Goal: Information Seeking & Learning: Understand process/instructions

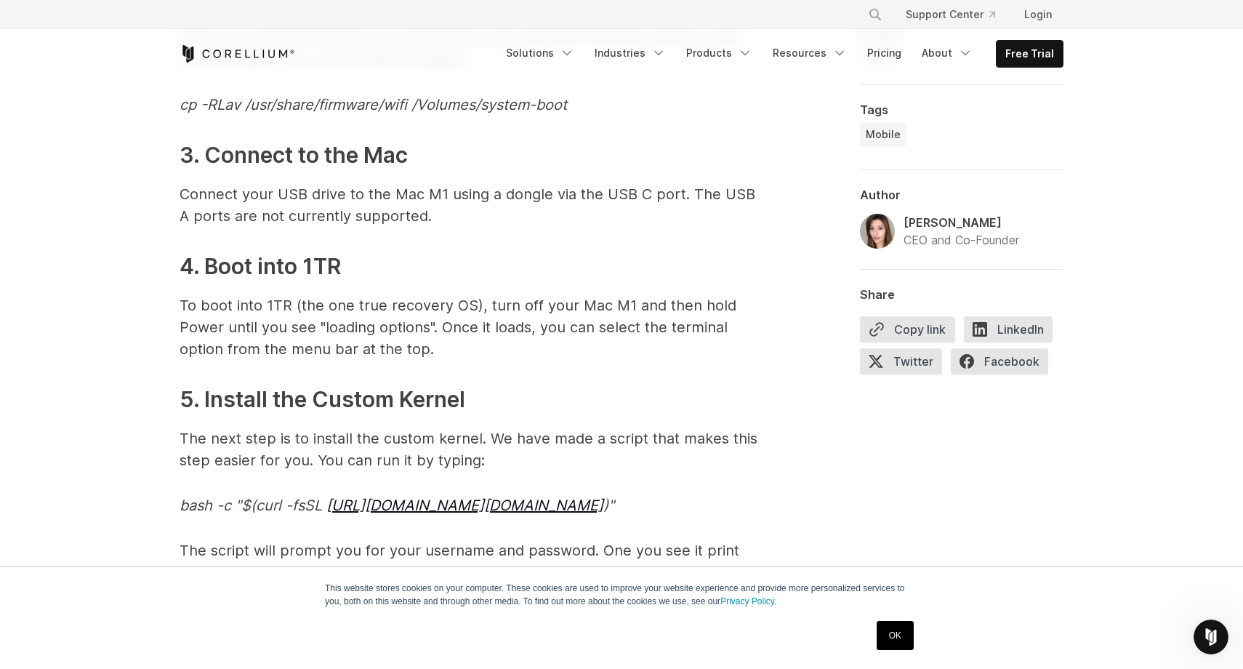
scroll to position [4310, 0]
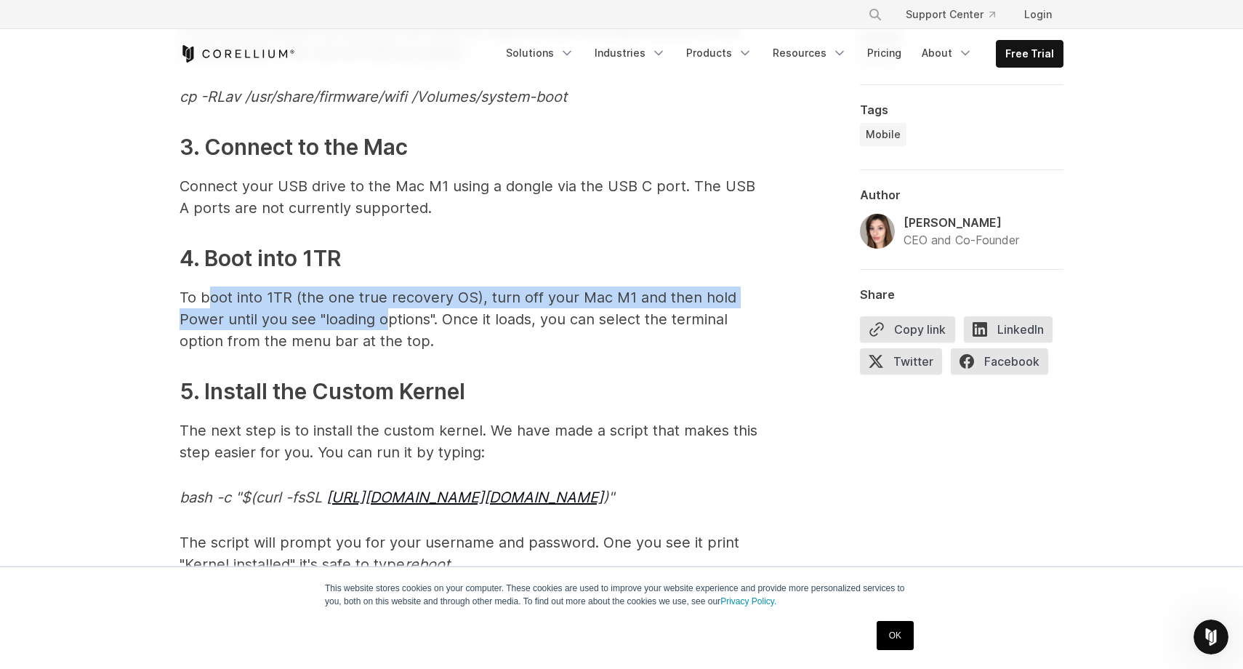
drag, startPoint x: 213, startPoint y: 295, endPoint x: 384, endPoint y: 306, distance: 171.2
click at [384, 306] on p "To boot into 1TR (the one true recovery OS), turn off your Mac M1 and then hold…" at bounding box center [471, 318] width 582 height 65
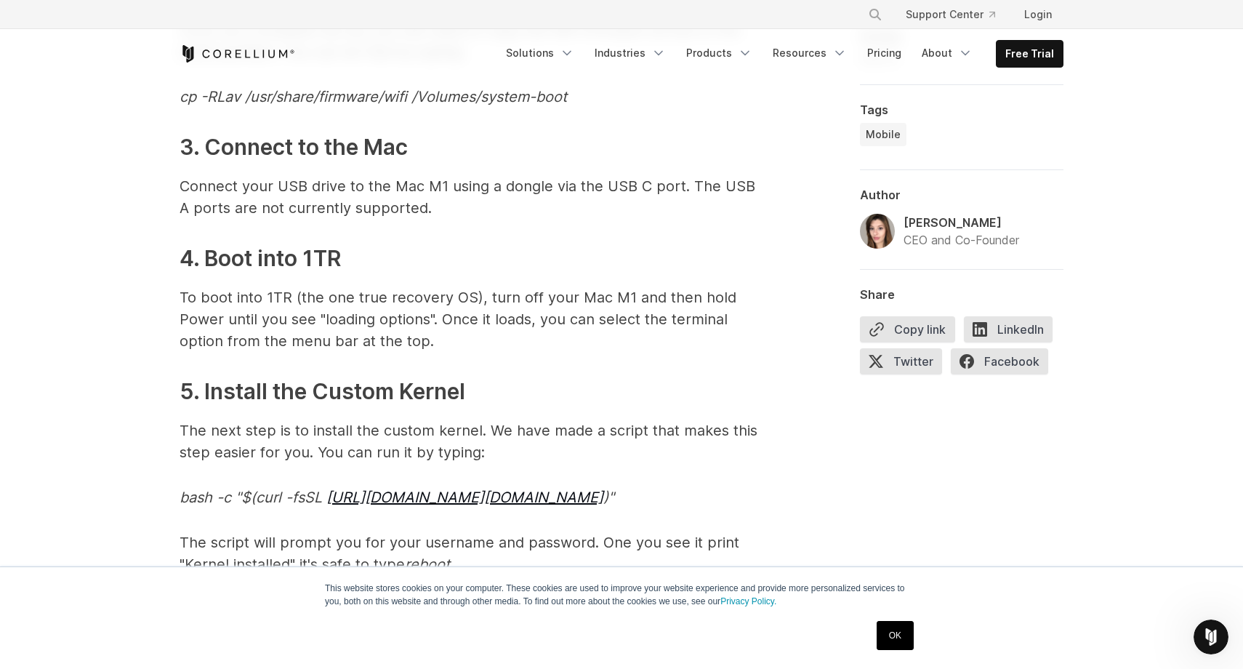
click at [377, 307] on p "To boot into 1TR (the one true recovery OS), turn off your Mac M1 and then hold…" at bounding box center [471, 318] width 582 height 65
drag, startPoint x: 319, startPoint y: 331, endPoint x: 458, endPoint y: 330, distance: 138.9
click at [458, 330] on p "To boot into 1TR (the one true recovery OS), turn off your Mac M1 and then hold…" at bounding box center [471, 318] width 582 height 65
click at [457, 330] on p "To boot into 1TR (the one true recovery OS), turn off your Mac M1 and then hold…" at bounding box center [471, 318] width 582 height 65
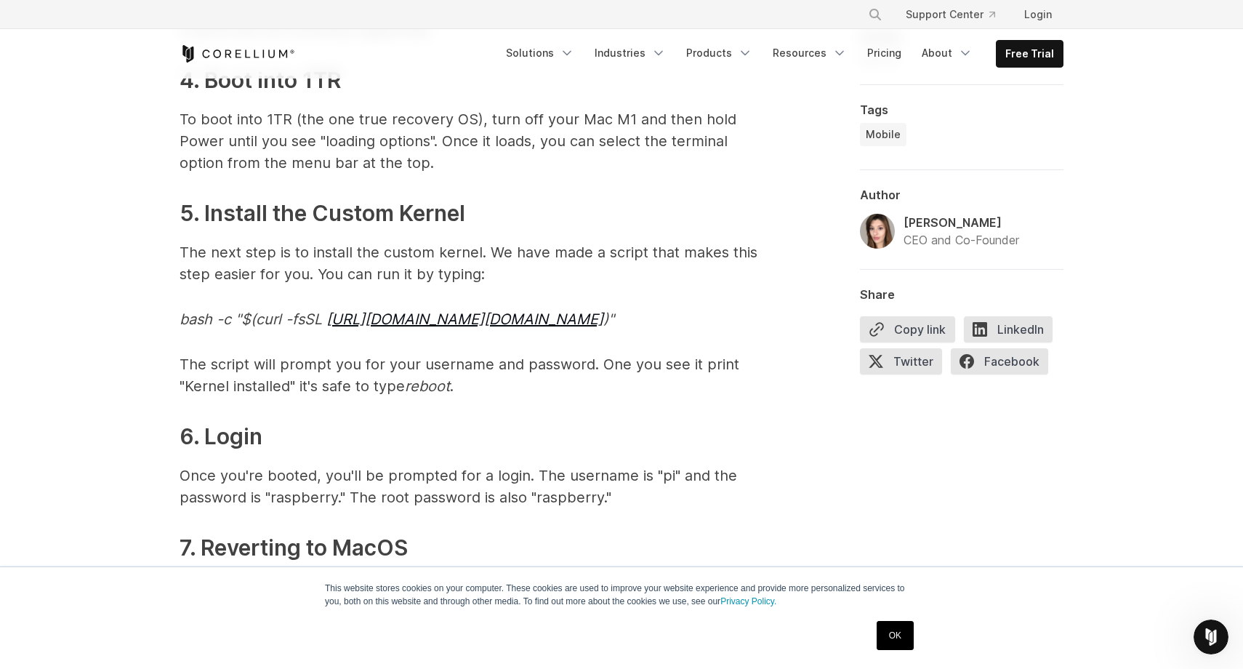
scroll to position [4491, 0]
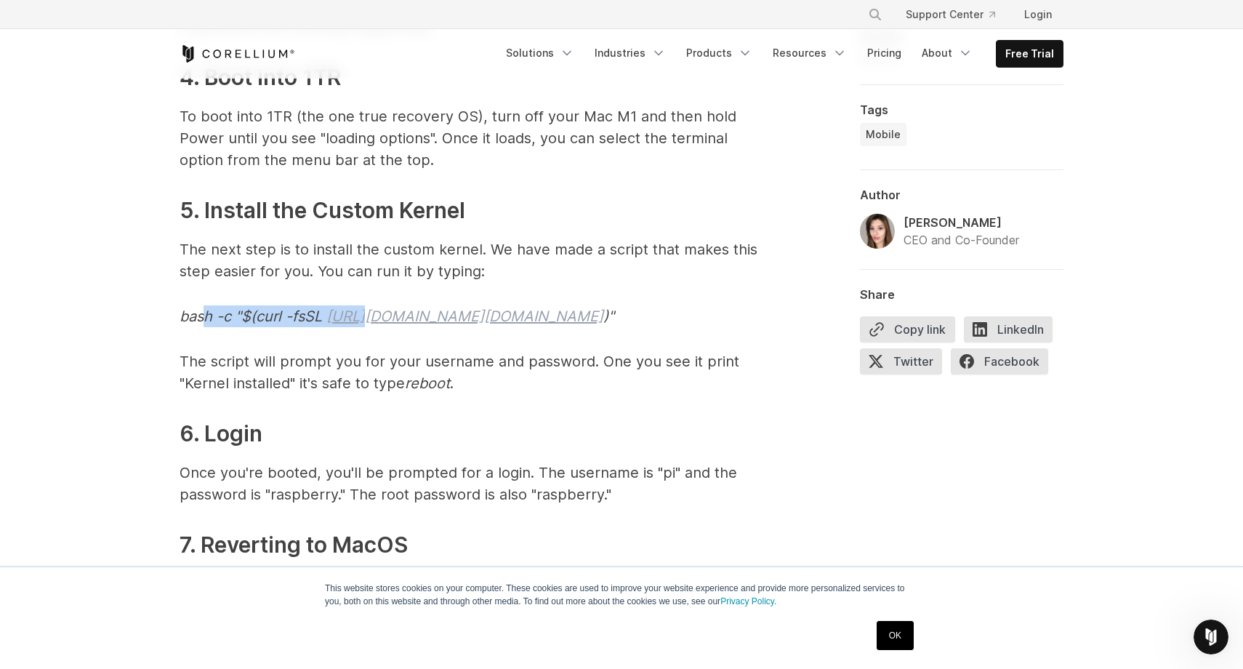
drag, startPoint x: 203, startPoint y: 317, endPoint x: 365, endPoint y: 323, distance: 162.2
click at [365, 322] on em "bash -c "$(curl -fsSL [URL][DOMAIN_NAME][DOMAIN_NAME] )"" at bounding box center [397, 316] width 435 height 17
click at [358, 380] on p "The script will prompt you for your username and password. One you see it print…" at bounding box center [471, 372] width 582 height 44
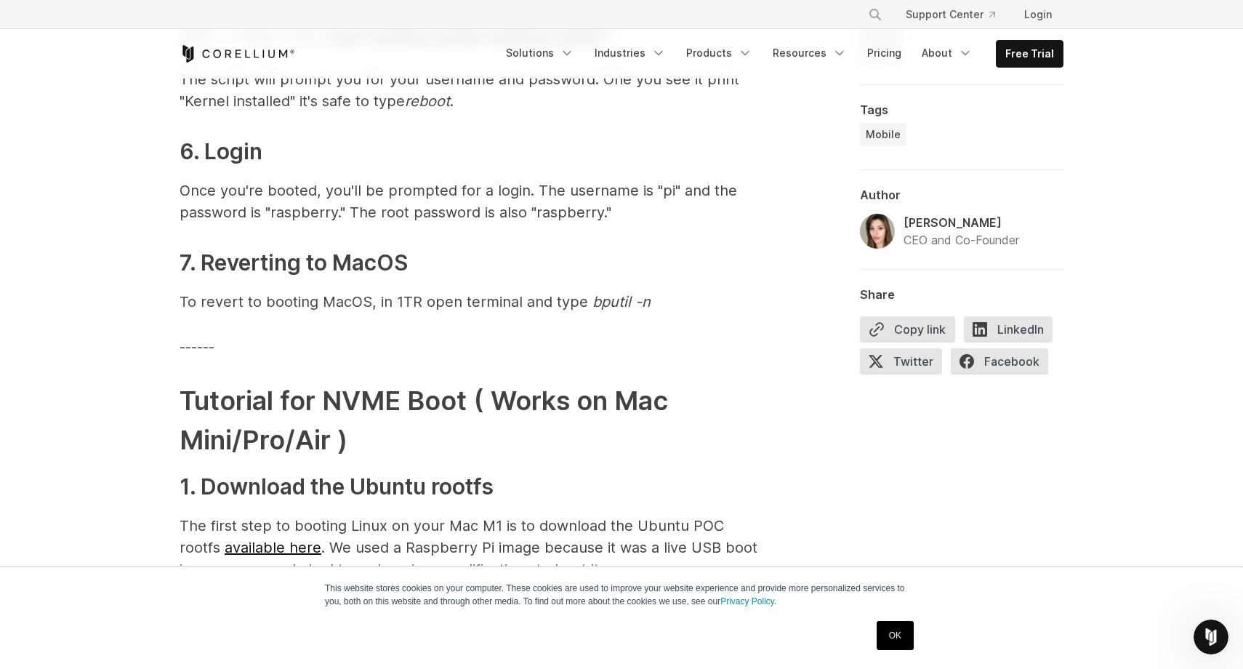
scroll to position [4792, 0]
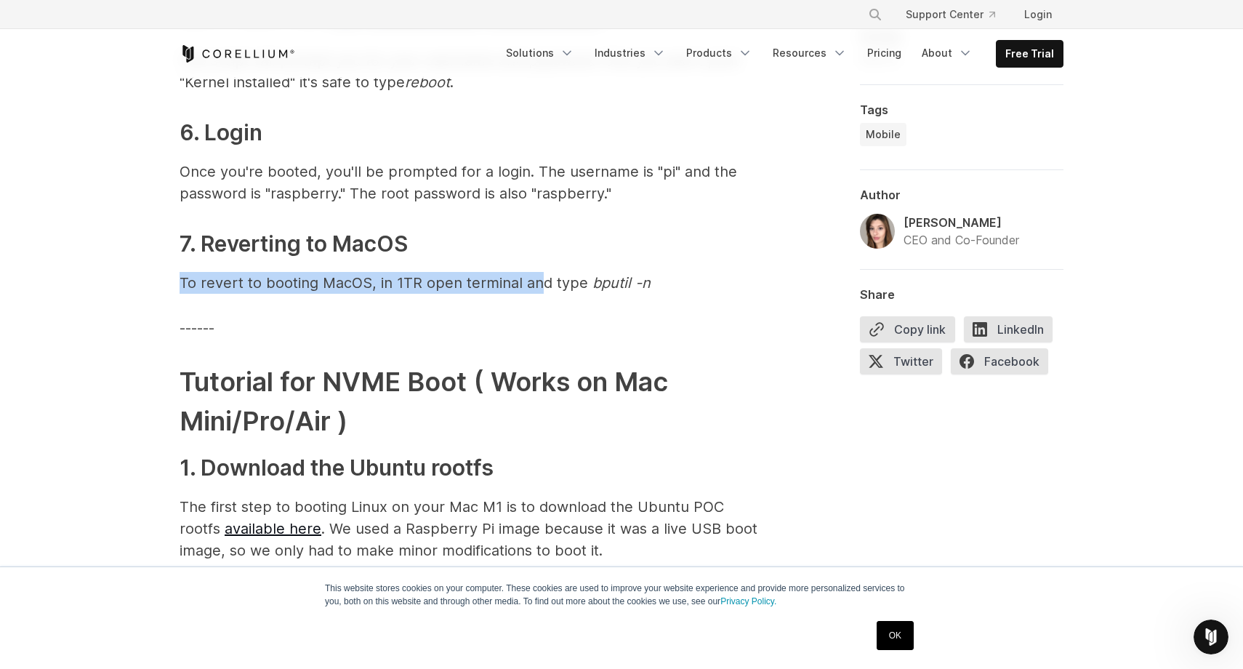
drag, startPoint x: 177, startPoint y: 284, endPoint x: 536, endPoint y: 284, distance: 359.1
click at [536, 284] on p "To revert to booting MacOS, in 1TR open terminal and type bputil -n" at bounding box center [471, 283] width 582 height 22
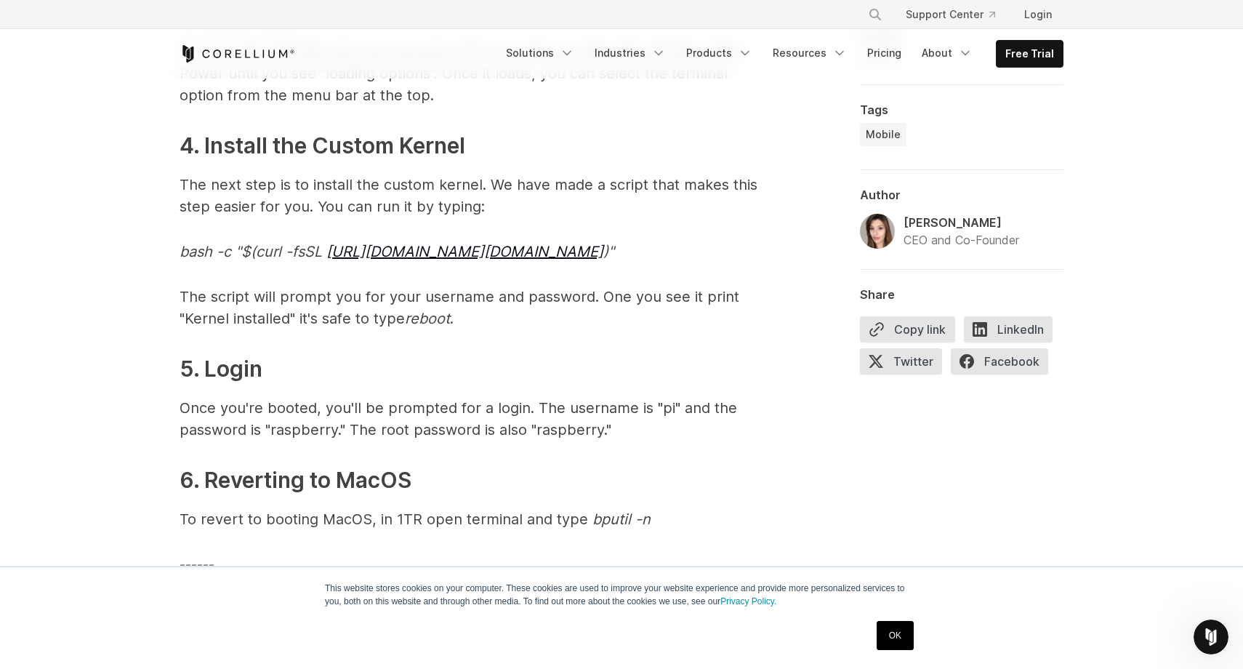
scroll to position [5917, 0]
